Goal: Complete application form: Complete application form

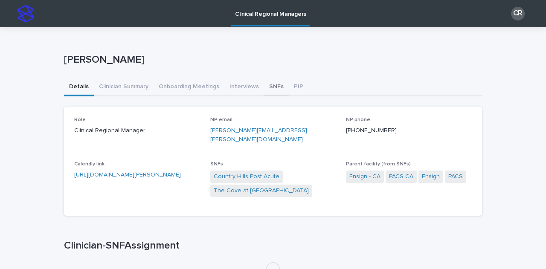
click at [267, 86] on button "SNFs" at bounding box center [276, 87] width 25 height 18
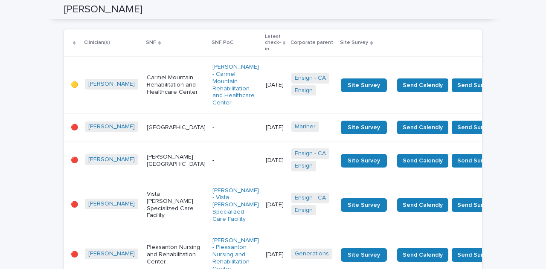
scroll to position [119, 0]
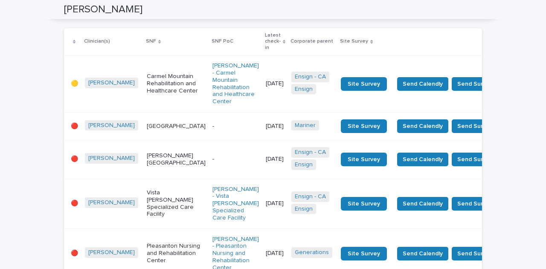
click at [166, 152] on p "[PERSON_NAME][GEOGRAPHIC_DATA]" at bounding box center [176, 159] width 59 height 15
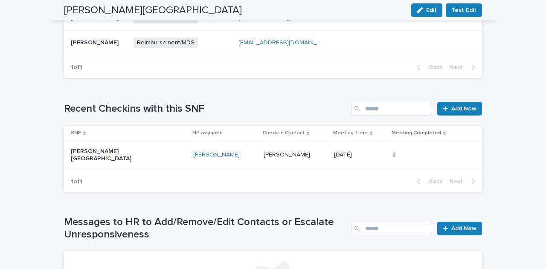
scroll to position [482, 0]
click at [444, 110] on icon at bounding box center [445, 108] width 5 height 6
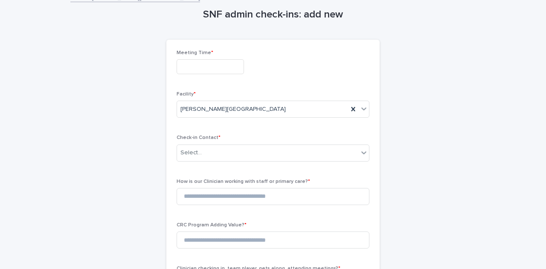
scroll to position [37, 0]
click at [189, 66] on input "text" at bounding box center [210, 66] width 67 height 15
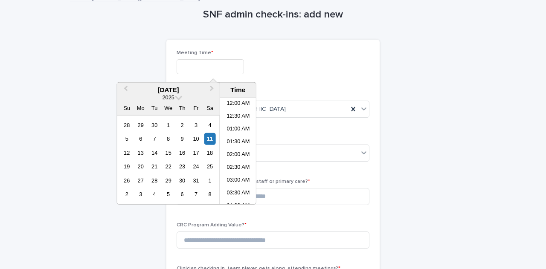
scroll to position [196, 0]
click at [196, 137] on div "10" at bounding box center [196, 139] width 12 height 12
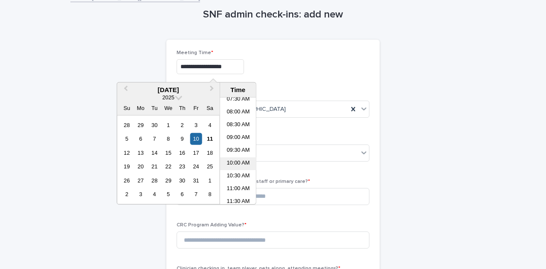
click at [238, 160] on li "10:00 AM" at bounding box center [238, 163] width 36 height 13
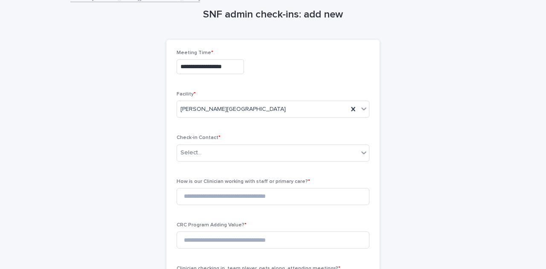
type input "**********"
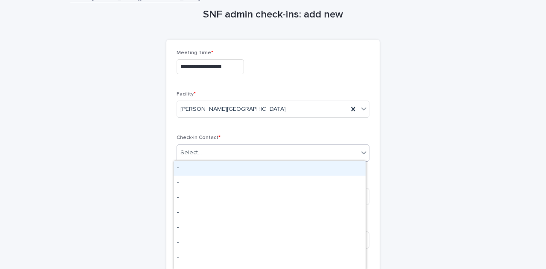
click at [242, 148] on div "Select..." at bounding box center [267, 153] width 181 height 14
click at [229, 156] on div "Select..." at bounding box center [267, 153] width 181 height 14
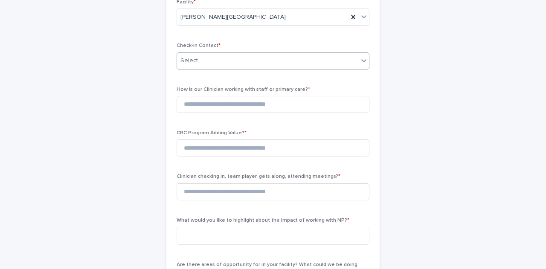
scroll to position [130, 0]
click at [248, 42] on p "Check-in Contact *" at bounding box center [273, 45] width 193 height 6
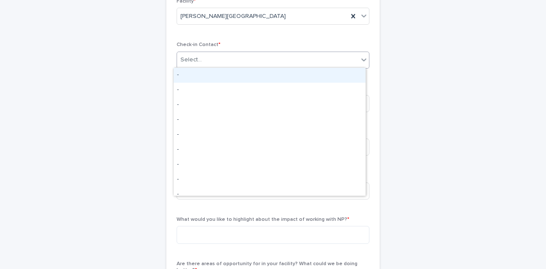
click at [284, 56] on div "Select..." at bounding box center [267, 60] width 181 height 14
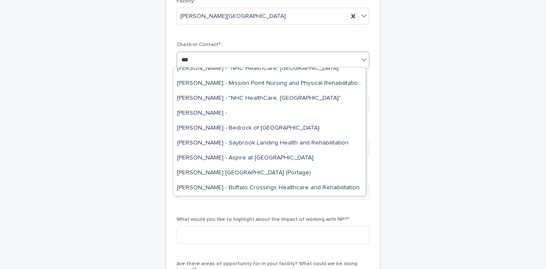
scroll to position [0, 0]
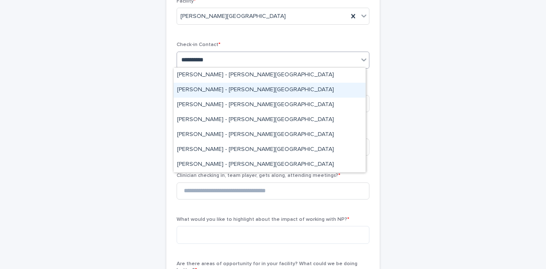
type input "**********"
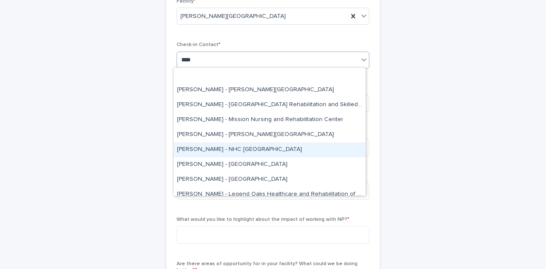
scroll to position [51, 0]
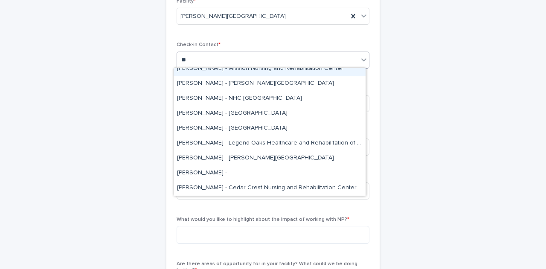
type input "*"
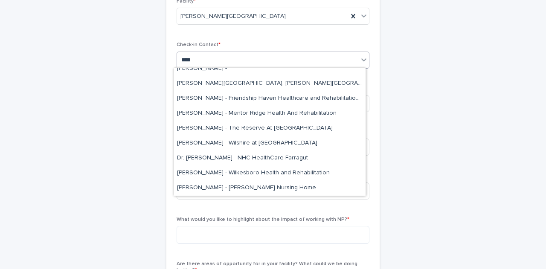
type input "*****"
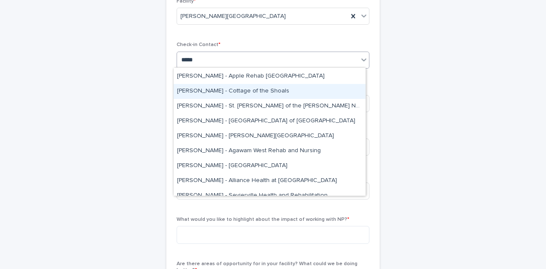
scroll to position [299, 0]
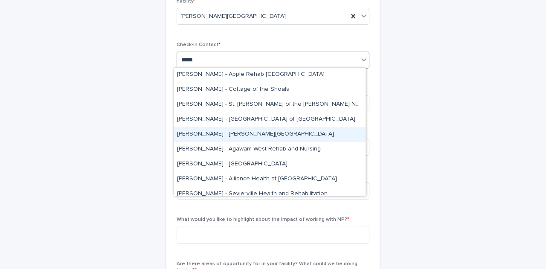
click at [216, 130] on div "[PERSON_NAME] - [PERSON_NAME][GEOGRAPHIC_DATA]" at bounding box center [270, 134] width 192 height 15
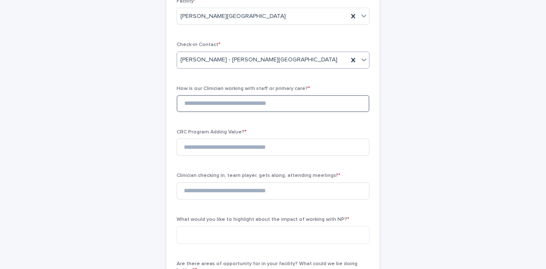
click at [208, 100] on input at bounding box center [273, 103] width 193 height 17
paste input "*"
type input "*"
paste input "*"
type input "*"
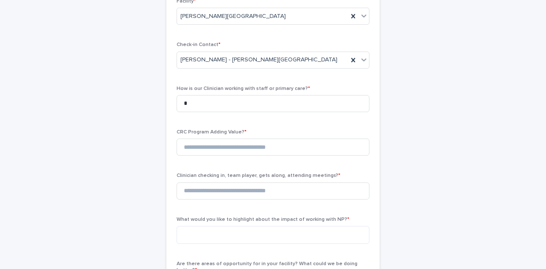
click at [234, 167] on div "**********" at bounding box center [273, 240] width 193 height 566
click at [232, 112] on div "How is our Clinician working with staff or primary care? * *" at bounding box center [273, 102] width 193 height 33
click at [236, 104] on input "*" at bounding box center [273, 103] width 193 height 17
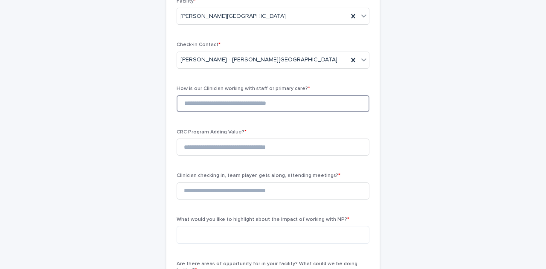
paste input "*******"
type input "*"
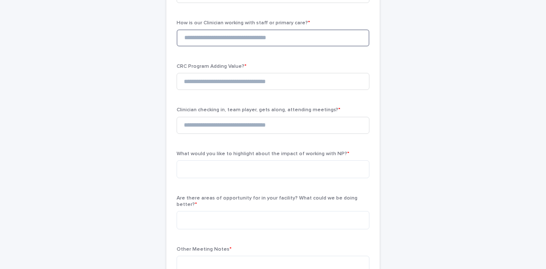
scroll to position [174, 0]
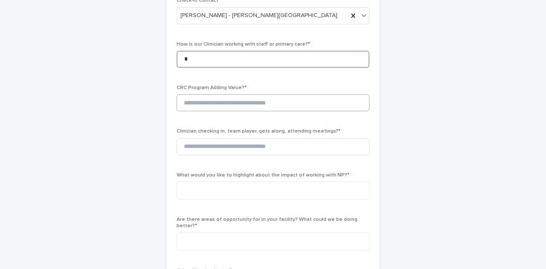
type input "*"
click at [247, 103] on input at bounding box center [273, 102] width 193 height 17
type input "*"
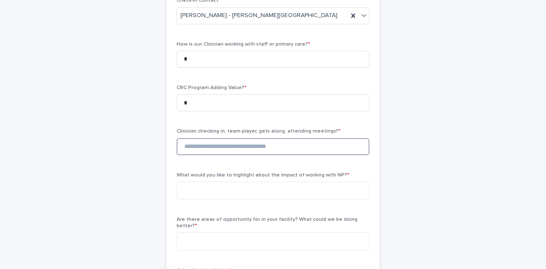
click at [239, 149] on input at bounding box center [273, 146] width 193 height 17
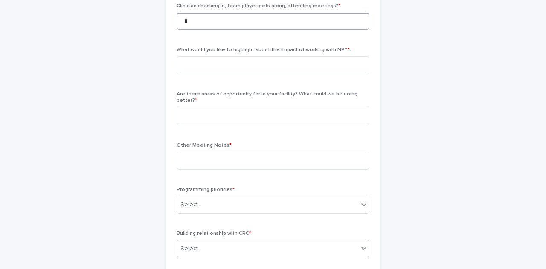
scroll to position [300, 0]
type input "*"
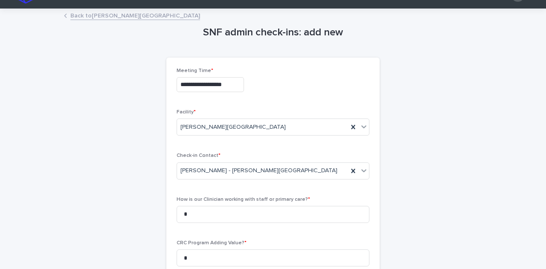
scroll to position [0, 0]
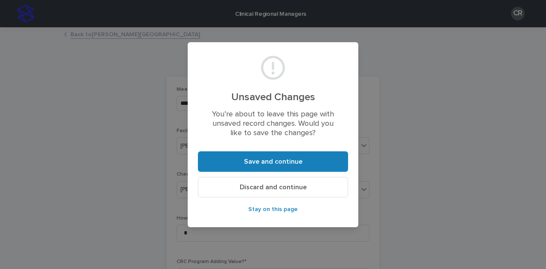
click at [281, 191] on button "Discard and continue" at bounding box center [273, 187] width 150 height 20
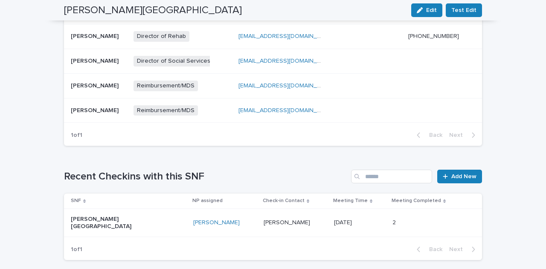
scroll to position [413, 0]
click at [465, 170] on link "Add New" at bounding box center [459, 177] width 45 height 14
